Goal: Navigation & Orientation: Find specific page/section

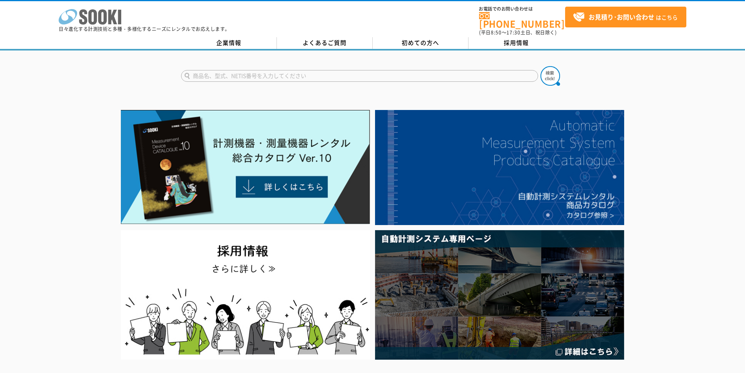
click at [96, 20] on icon at bounding box center [92, 16] width 9 height 15
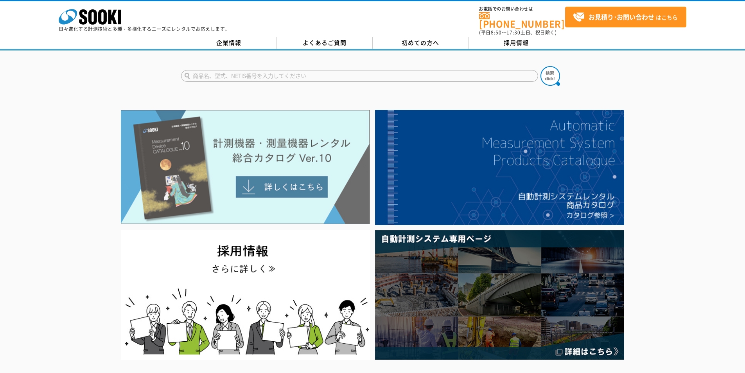
click at [279, 174] on img at bounding box center [245, 167] width 249 height 114
